Goal: Answer question/provide support

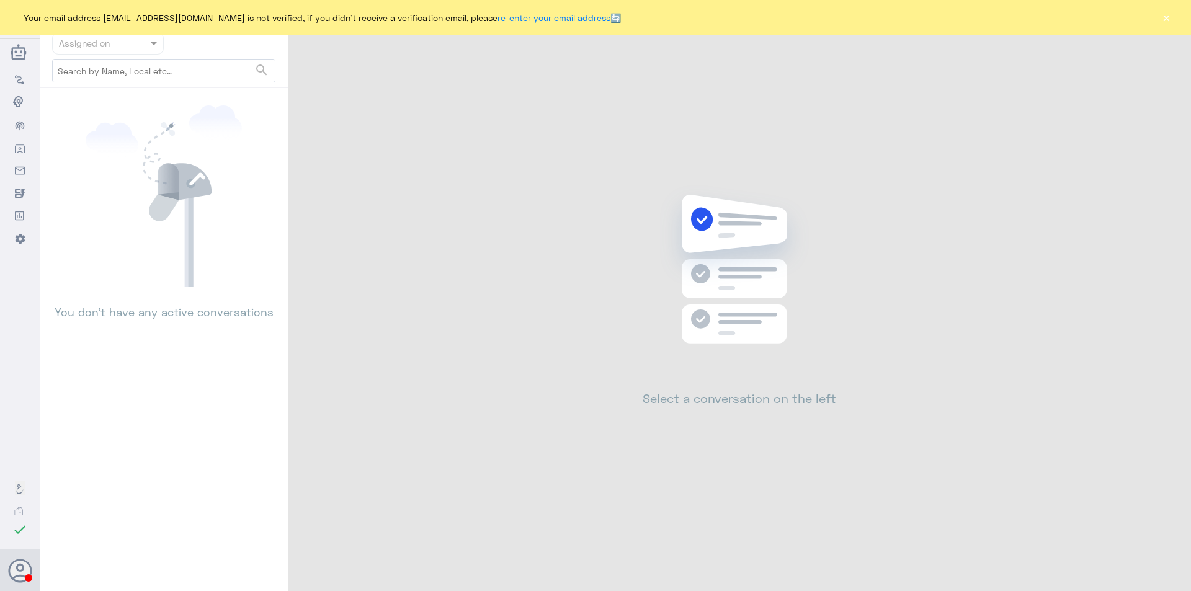
click at [1168, 20] on button "×" at bounding box center [1166, 17] width 12 height 12
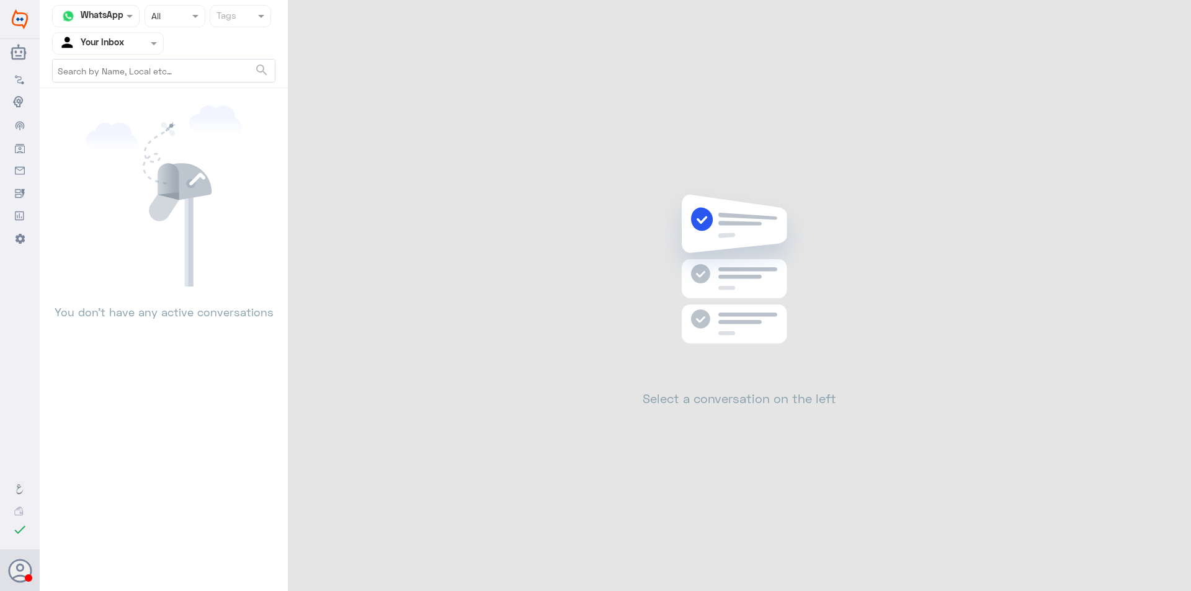
click at [129, 50] on div "Agent Filter Your Inbox" at bounding box center [100, 43] width 95 height 19
click at [123, 149] on div "Your Team" at bounding box center [108, 155] width 112 height 29
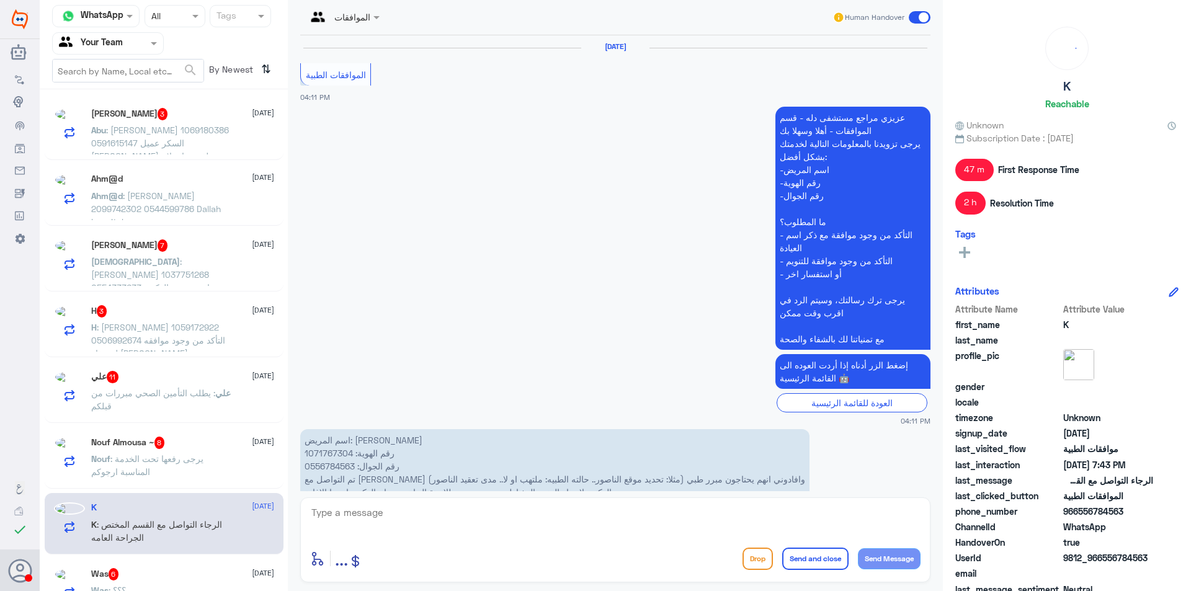
scroll to position [1109, 0]
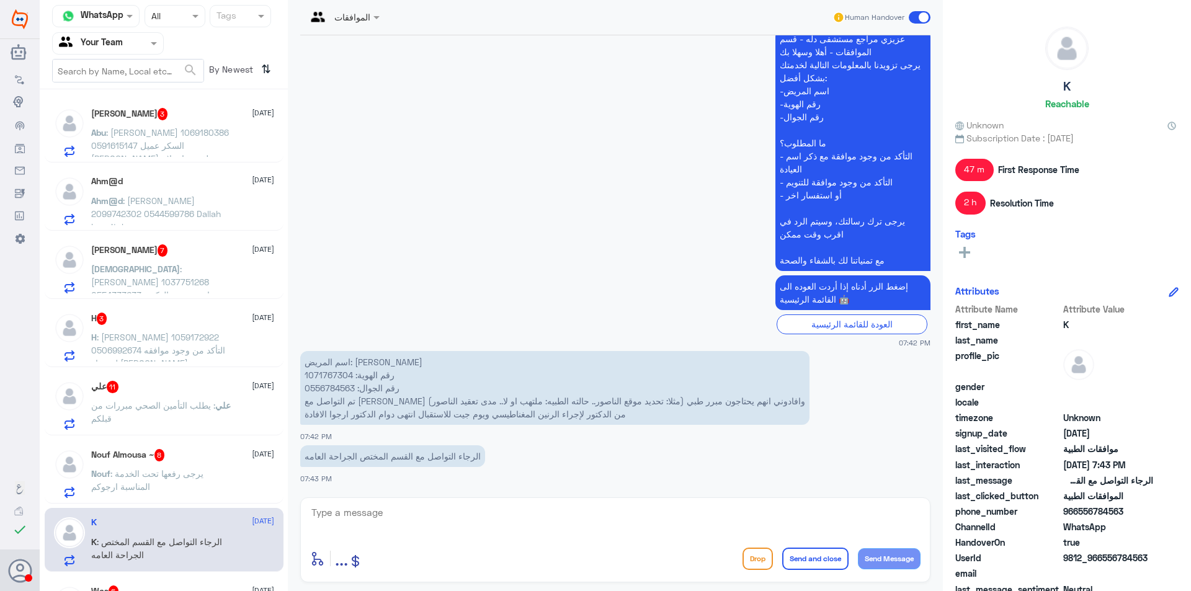
click at [129, 153] on span ": [PERSON_NAME] 1069180386 0591615147 السكر عميل [PERSON_NAME] لقد تم استلام طل…" at bounding box center [160, 171] width 138 height 89
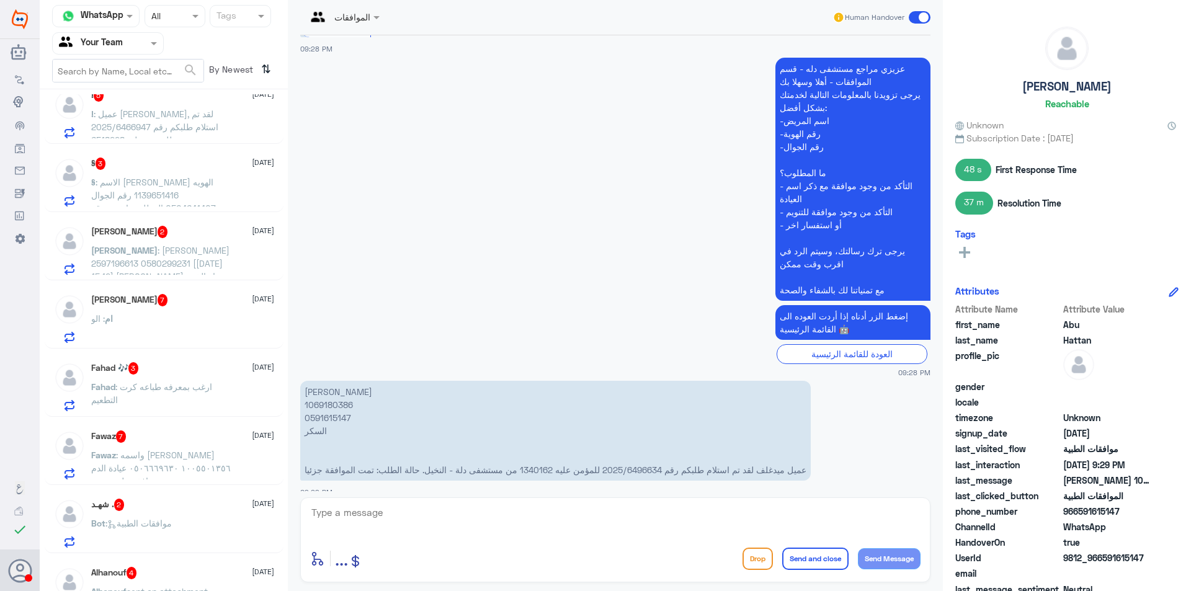
scroll to position [1618, 0]
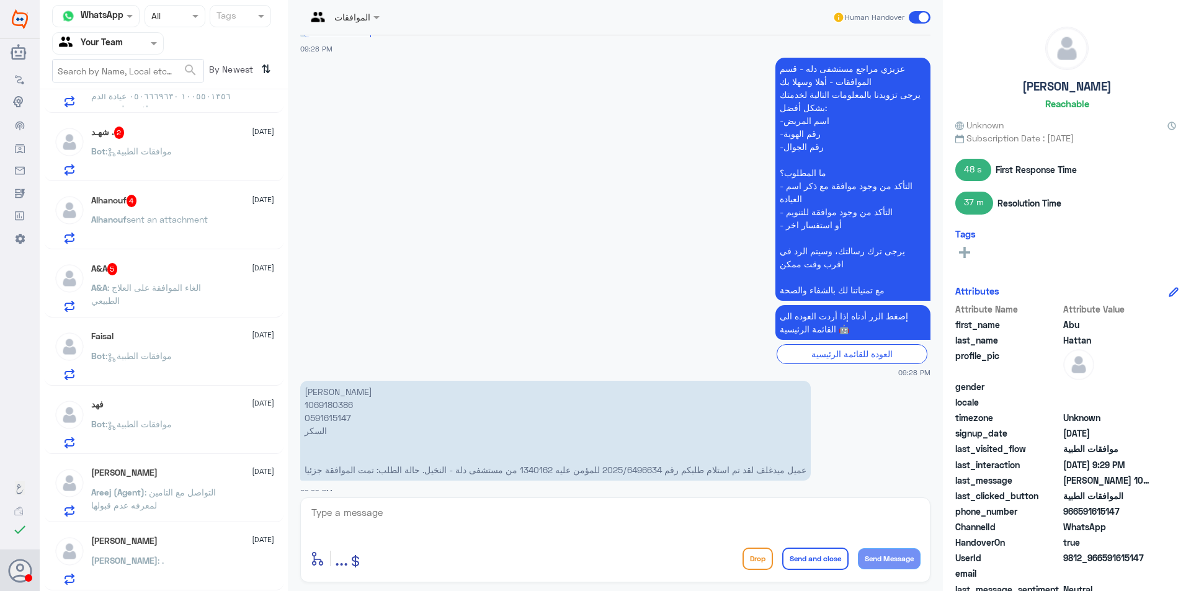
click at [141, 287] on span ": الغاء الموافقة على العلاج الطبيعي" at bounding box center [146, 294] width 110 height 24
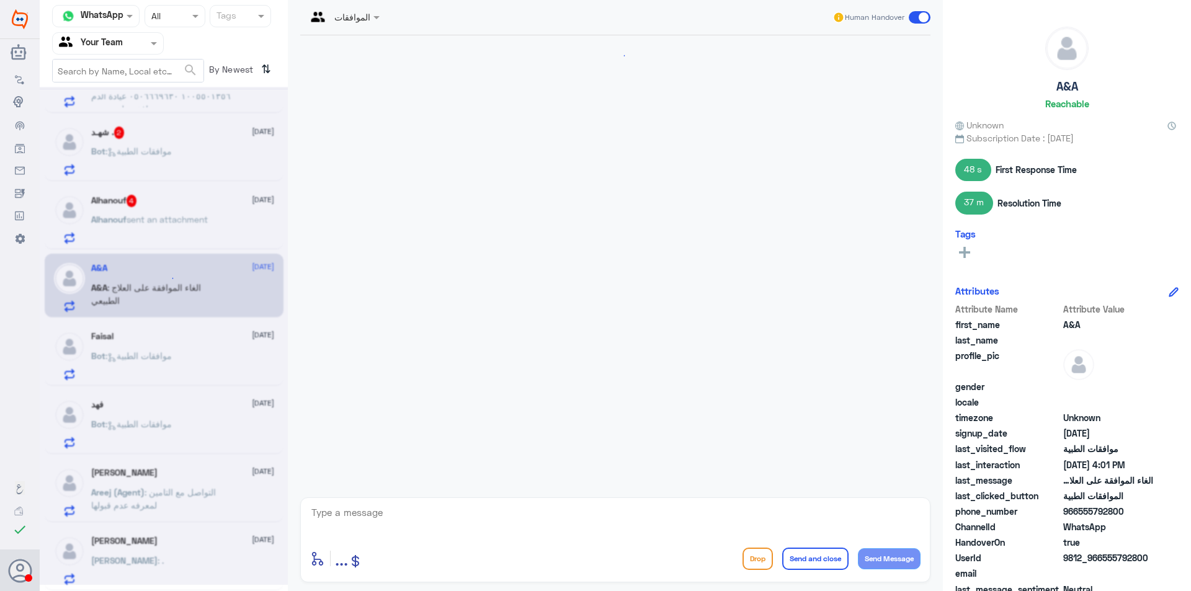
scroll to position [318, 0]
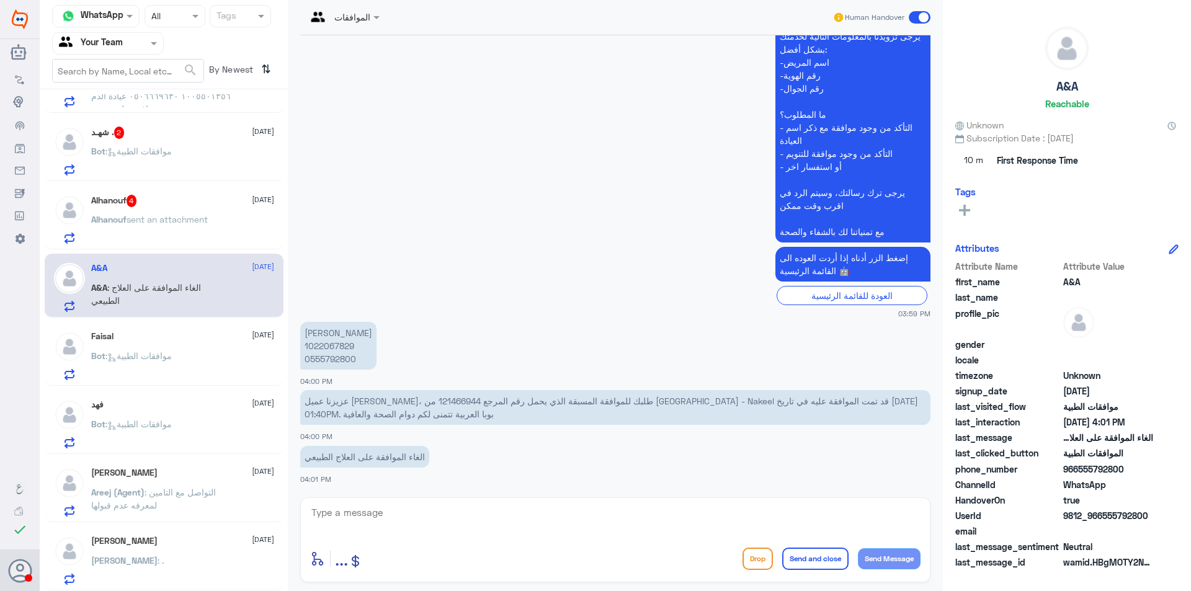
click at [342, 399] on p "عزيزنا عميل [PERSON_NAME]، طلبك للموافقة المسبقة الذي يحمل رقم المرجع 121466944…" at bounding box center [615, 407] width 630 height 35
copy p "121466944"
click at [394, 520] on textarea at bounding box center [615, 519] width 610 height 30
type textarea "h"
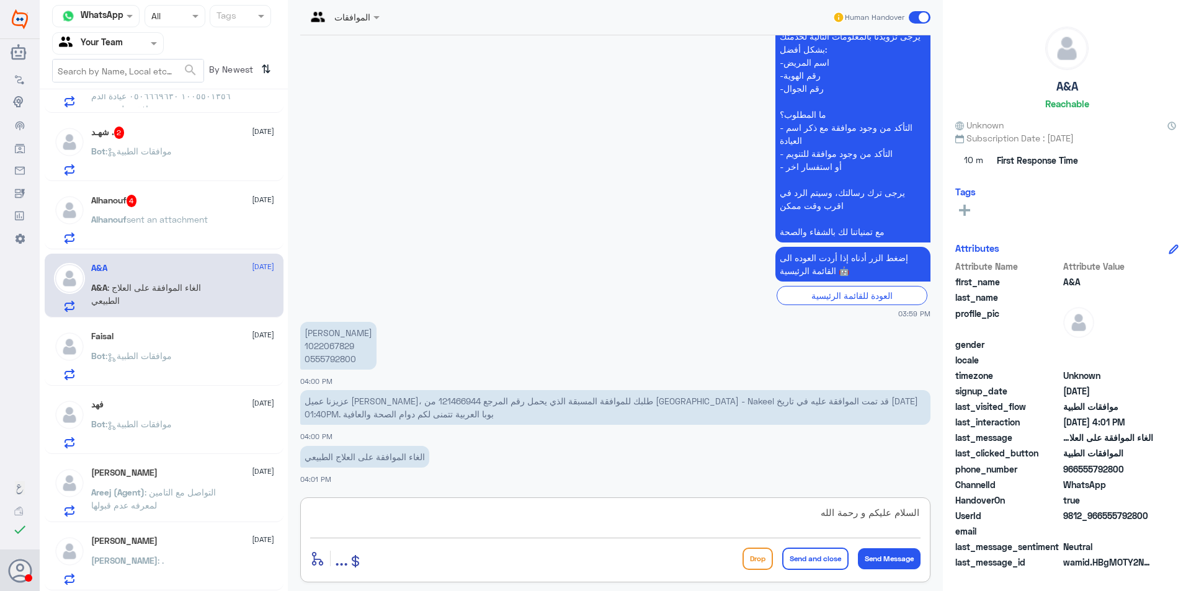
type textarea "السلام عليكم و رحمة الله"
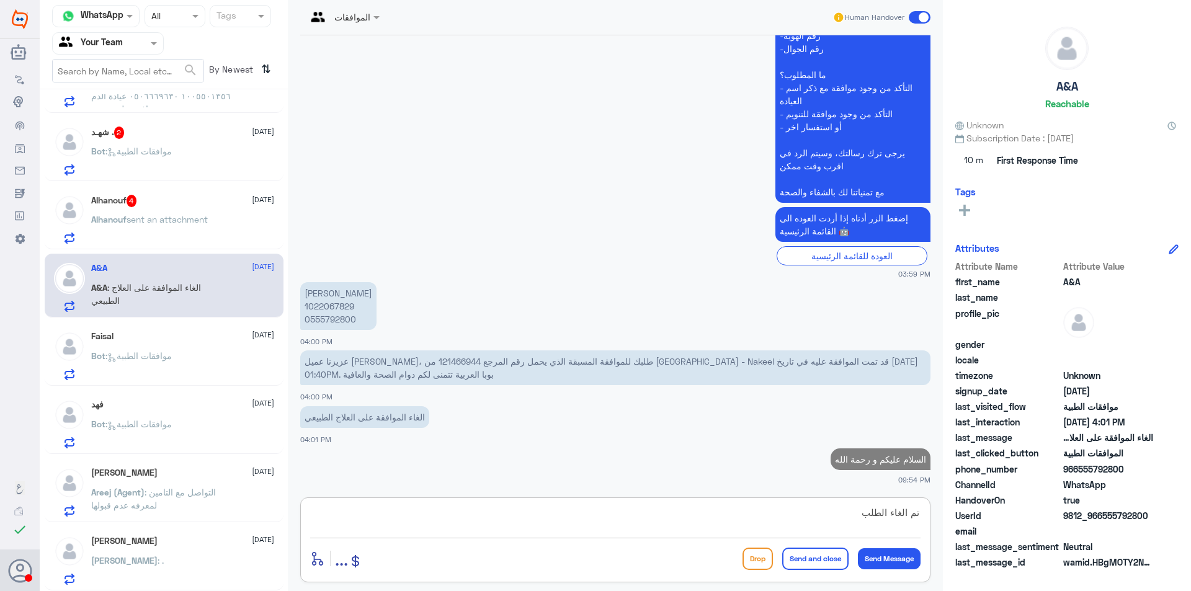
type textarea "تم الغاء الطلب"
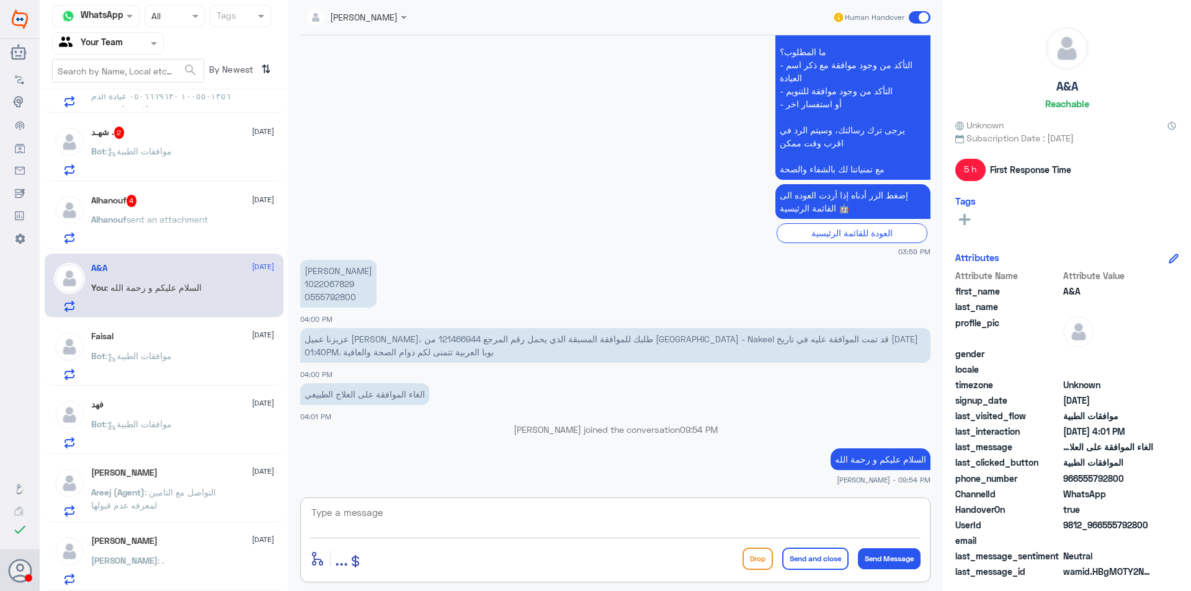
scroll to position [397, 0]
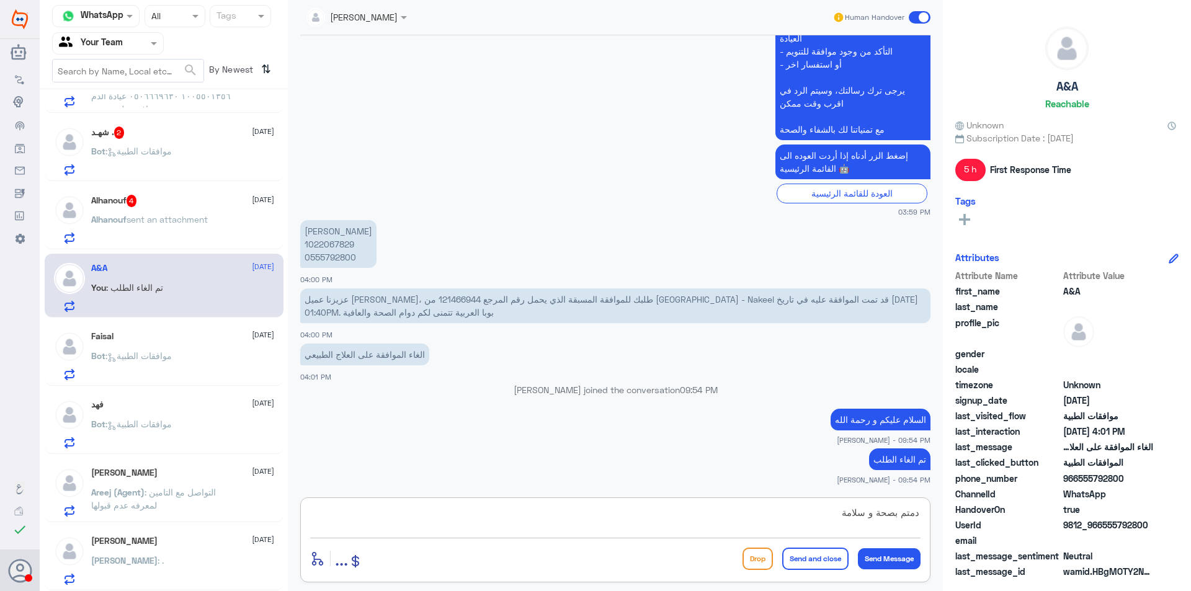
type textarea "دمتم بصحة و سلامة"
click at [786, 562] on button "Send and close" at bounding box center [815, 559] width 66 height 22
